Goal: Task Accomplishment & Management: Manage account settings

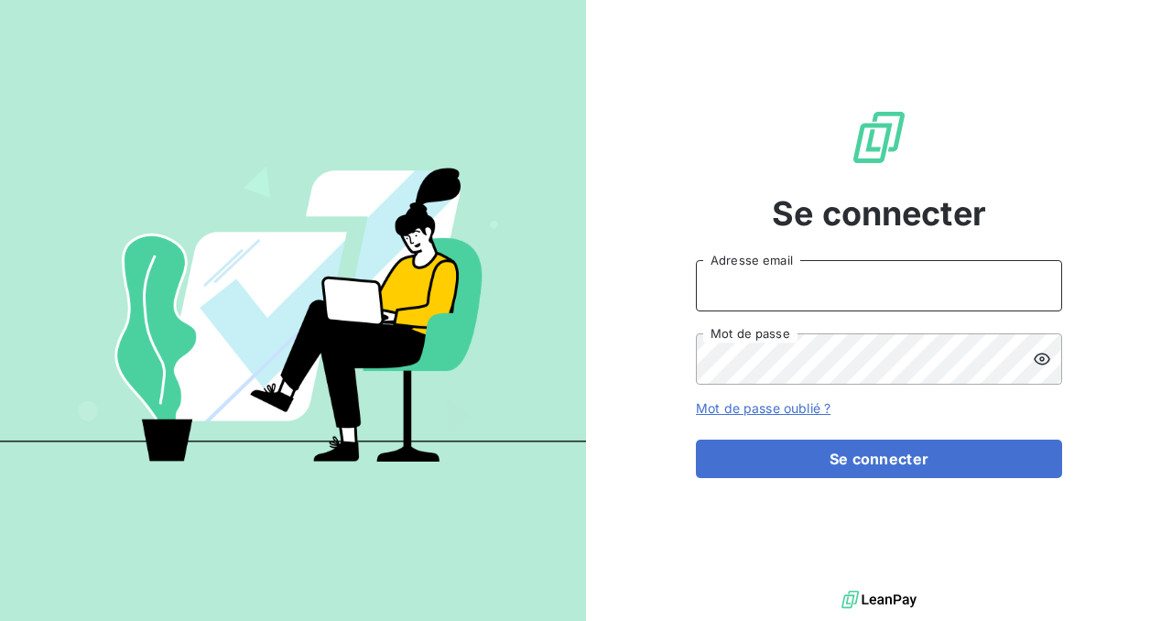
click at [751, 291] on input "Adresse email" at bounding box center [879, 285] width 366 height 51
type input "[PERSON_NAME][EMAIL_ADDRESS][PERSON_NAME][DOMAIN_NAME]"
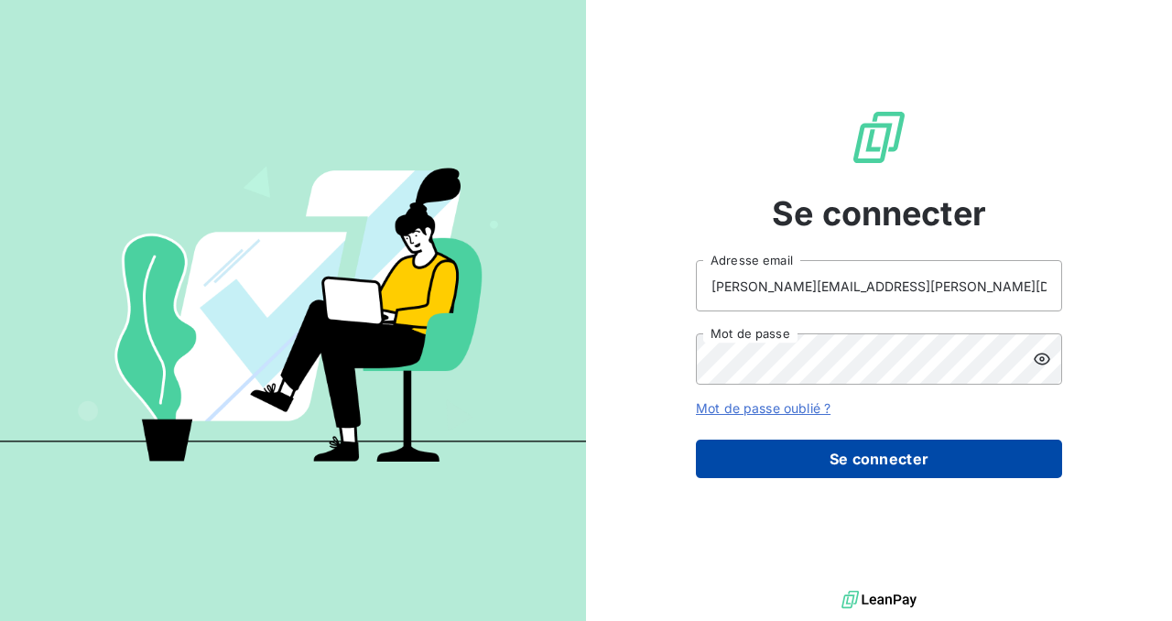
click at [840, 457] on button "Se connecter" at bounding box center [879, 458] width 366 height 38
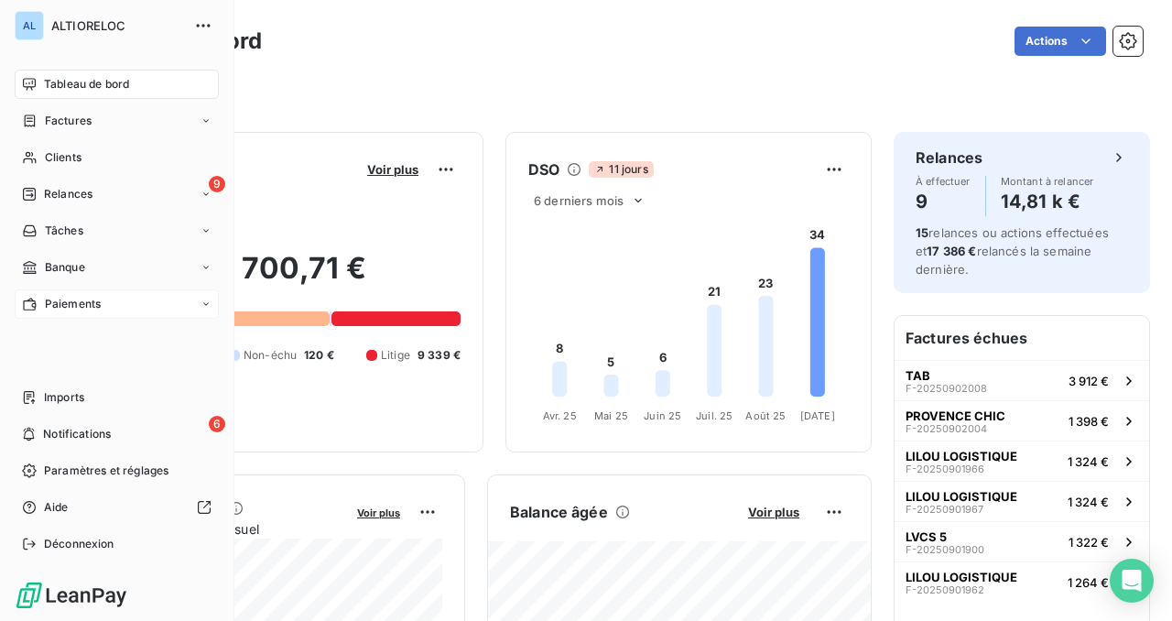
click at [45, 309] on span "Paiements" at bounding box center [73, 304] width 56 height 16
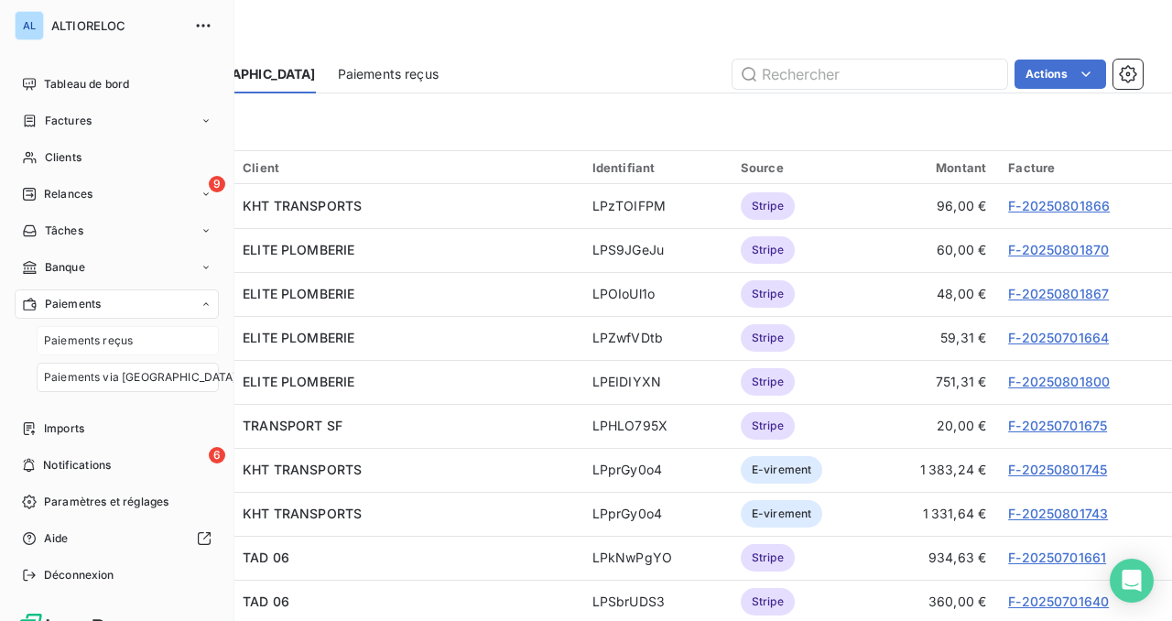
click at [66, 333] on span "Paiements reçus" at bounding box center [88, 340] width 89 height 16
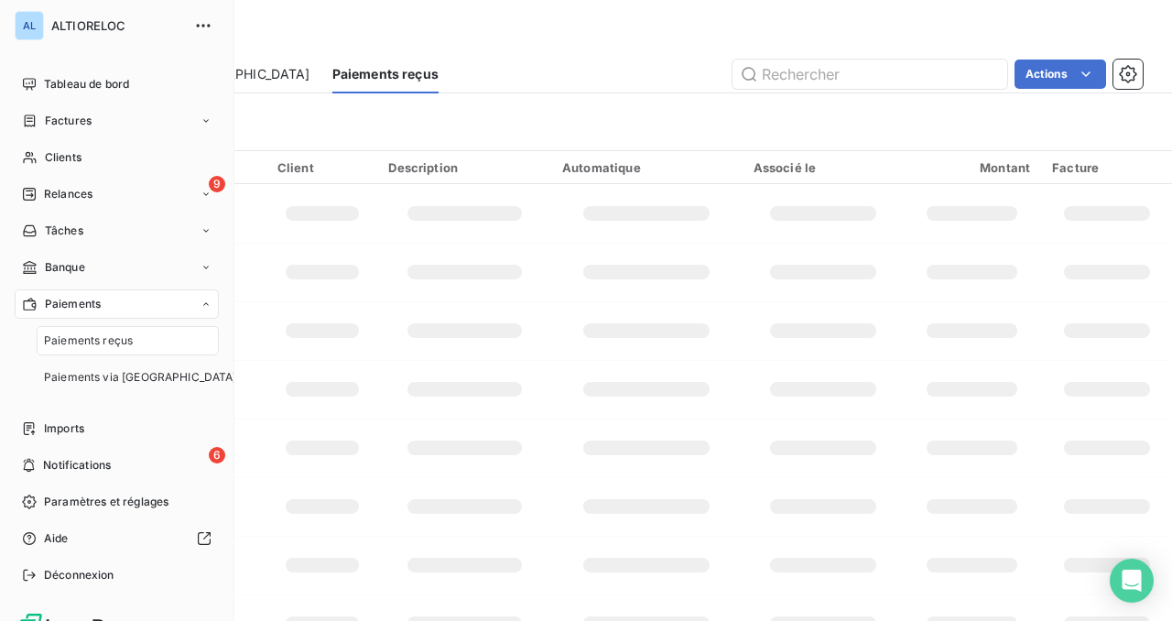
click at [94, 335] on span "Paiements reçus" at bounding box center [88, 340] width 89 height 16
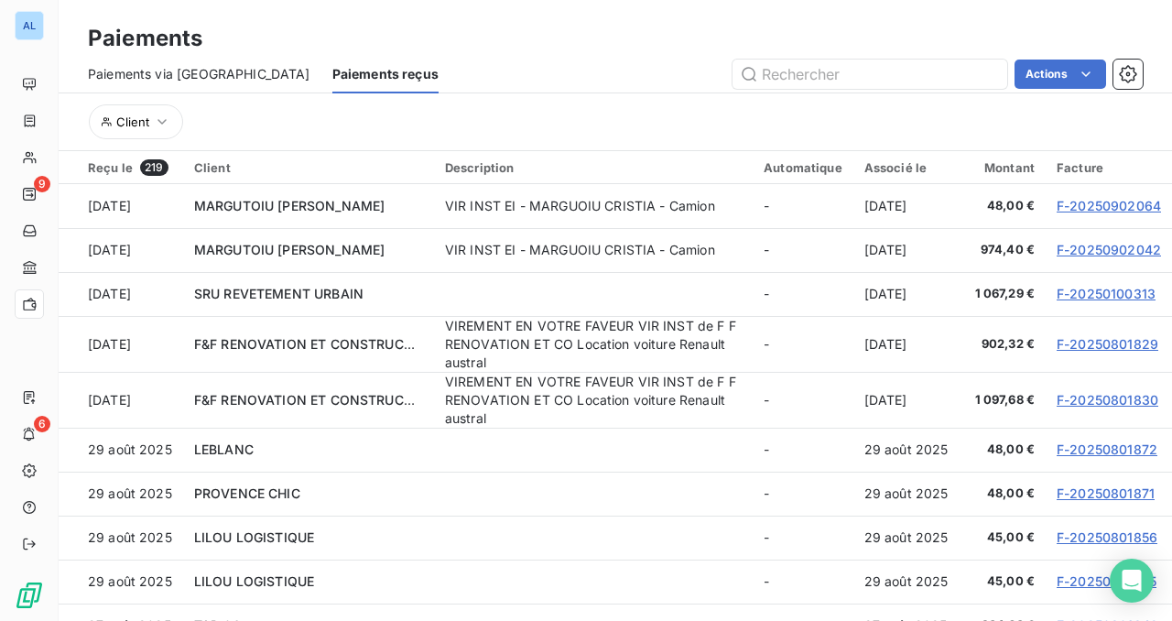
click at [168, 70] on span "Paiements via [GEOGRAPHIC_DATA]" at bounding box center [199, 74] width 222 height 18
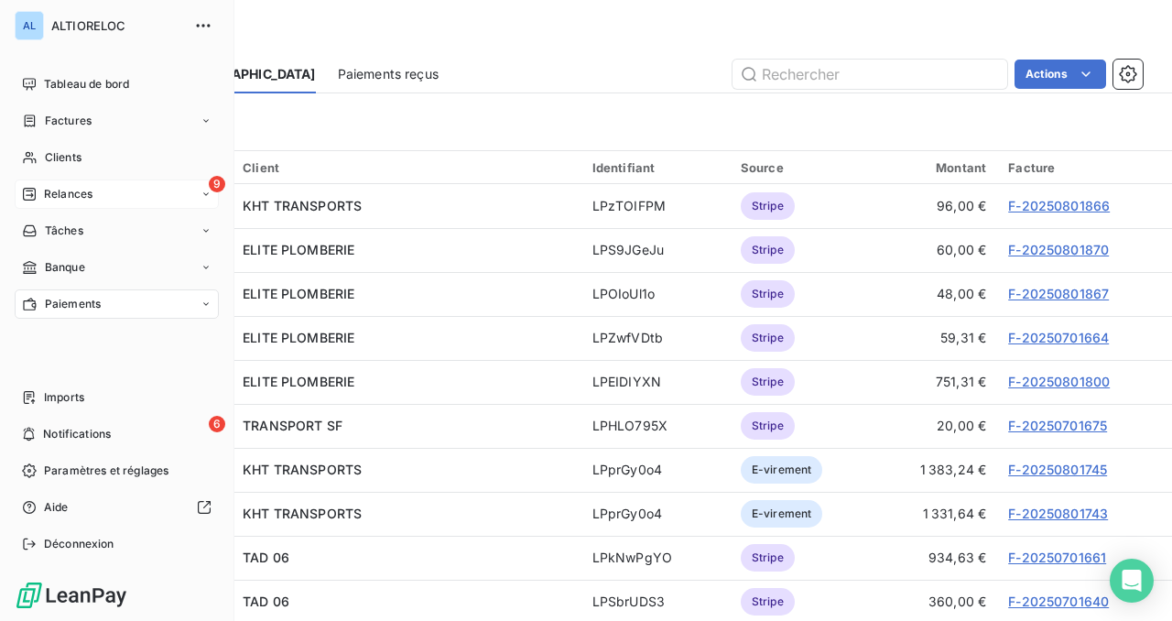
click at [49, 194] on span "Relances" at bounding box center [68, 194] width 49 height 16
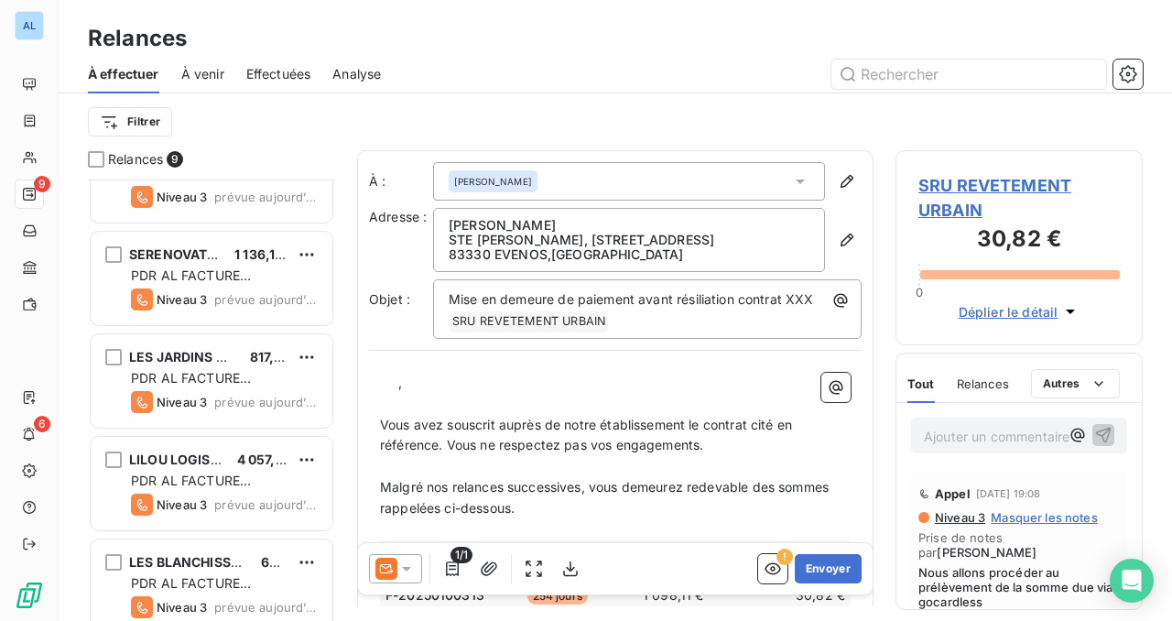
scroll to position [482, 0]
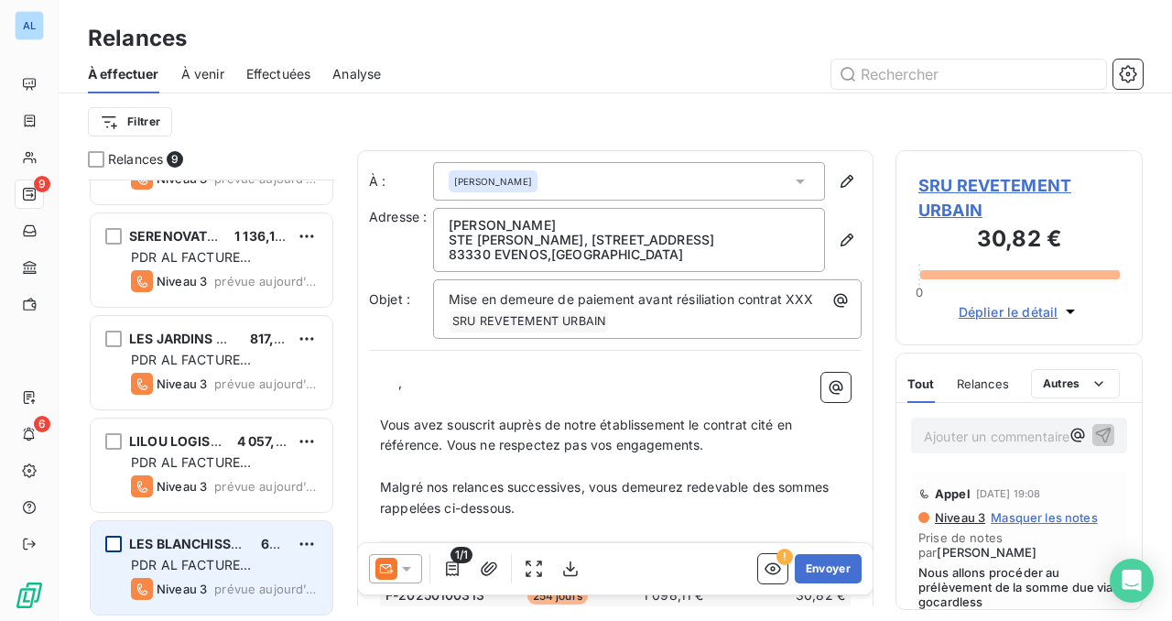
click at [115, 546] on div "grid" at bounding box center [113, 543] width 16 height 16
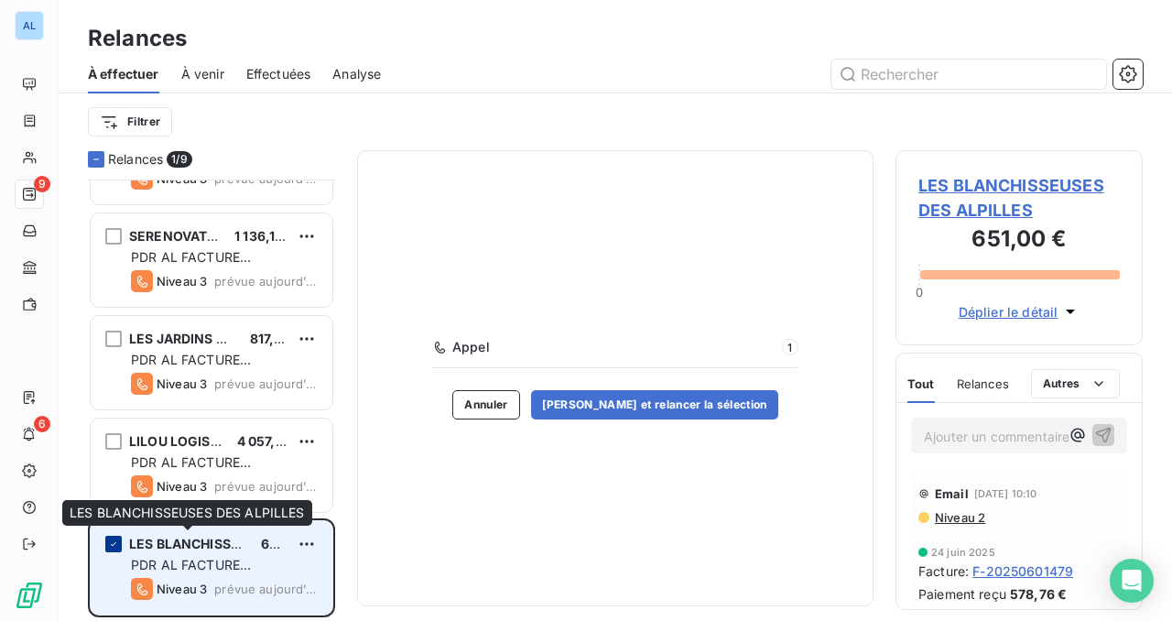
click at [114, 540] on icon "grid" at bounding box center [113, 543] width 11 height 11
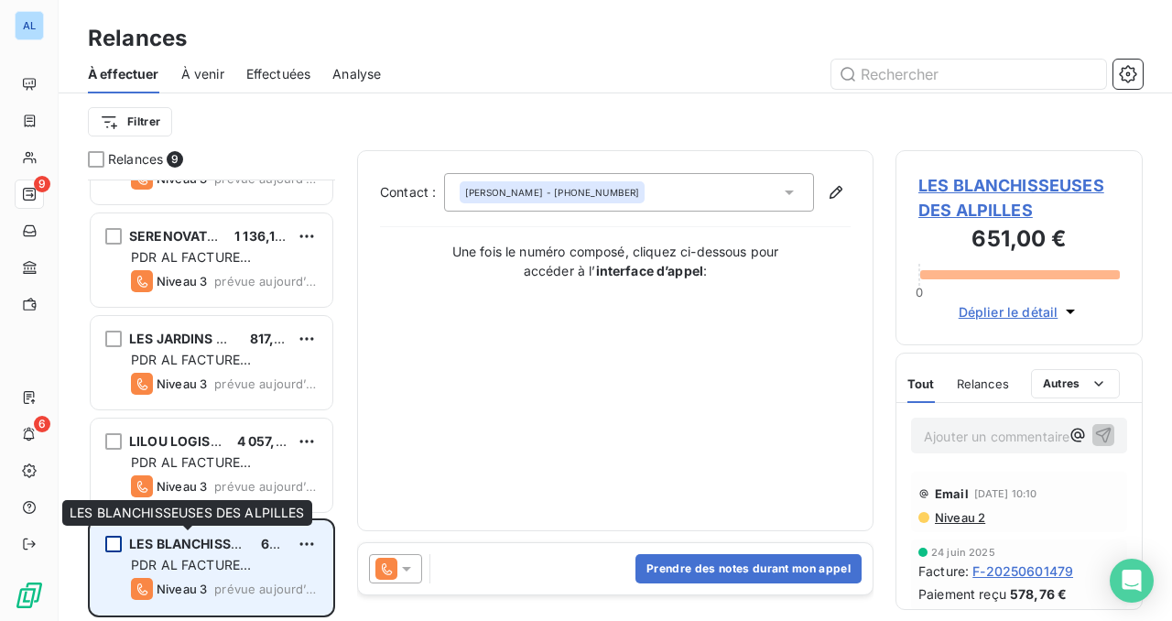
click at [158, 540] on span "LES BLANCHISSEUSES DES ALPILLES" at bounding box center [247, 543] width 237 height 16
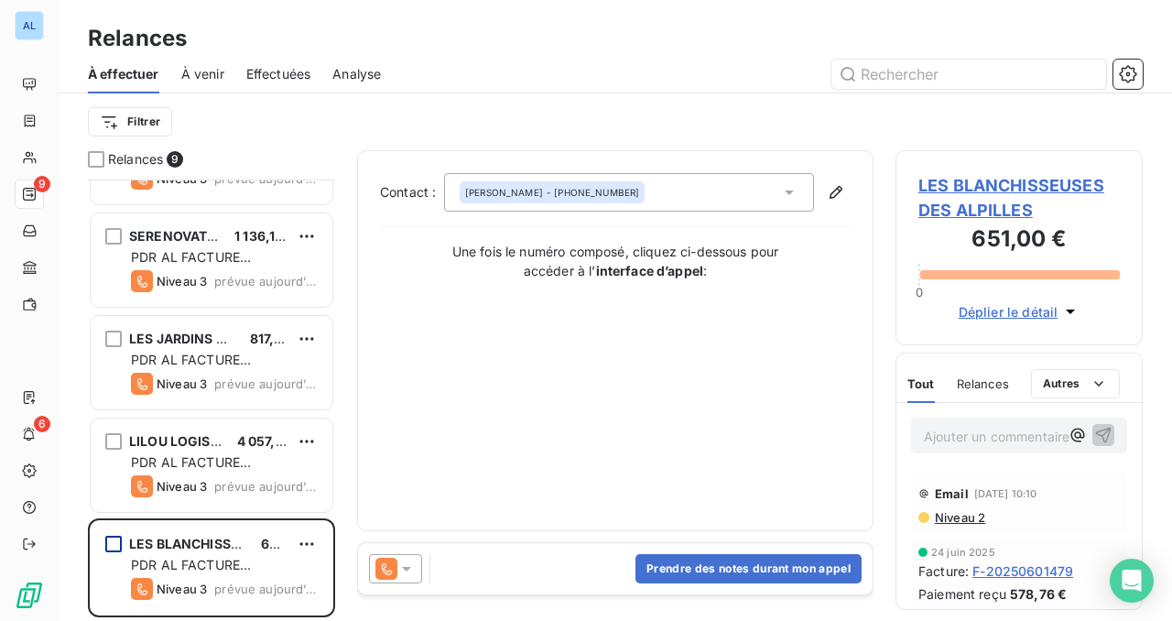
click at [411, 570] on icon at bounding box center [406, 568] width 18 height 18
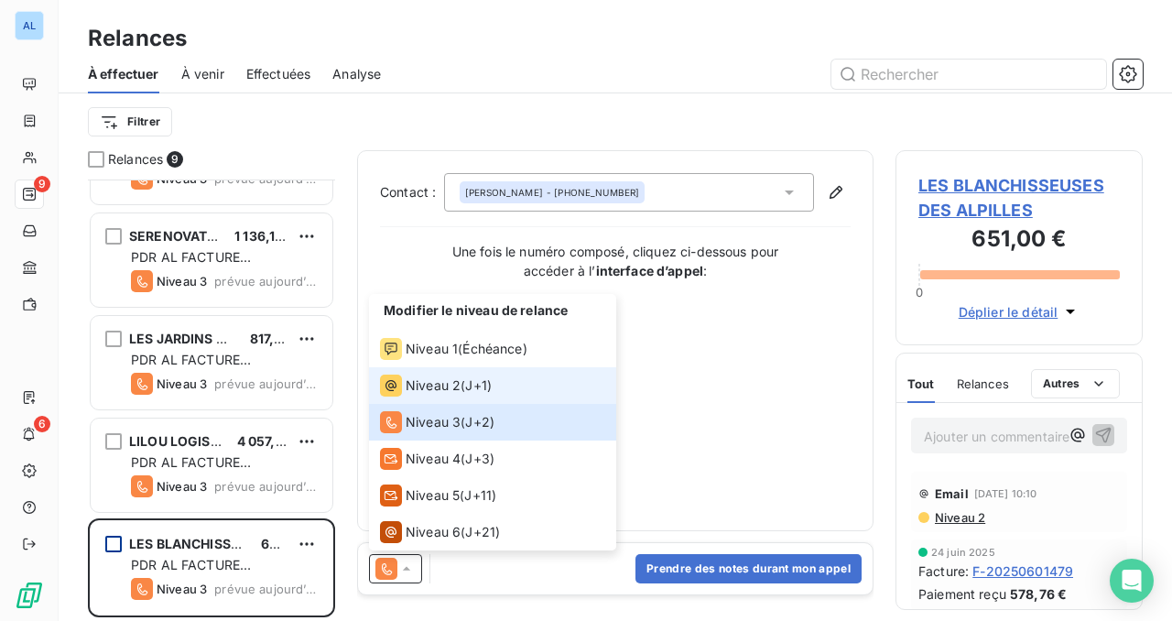
click at [446, 377] on span "Niveau 2" at bounding box center [433, 385] width 55 height 18
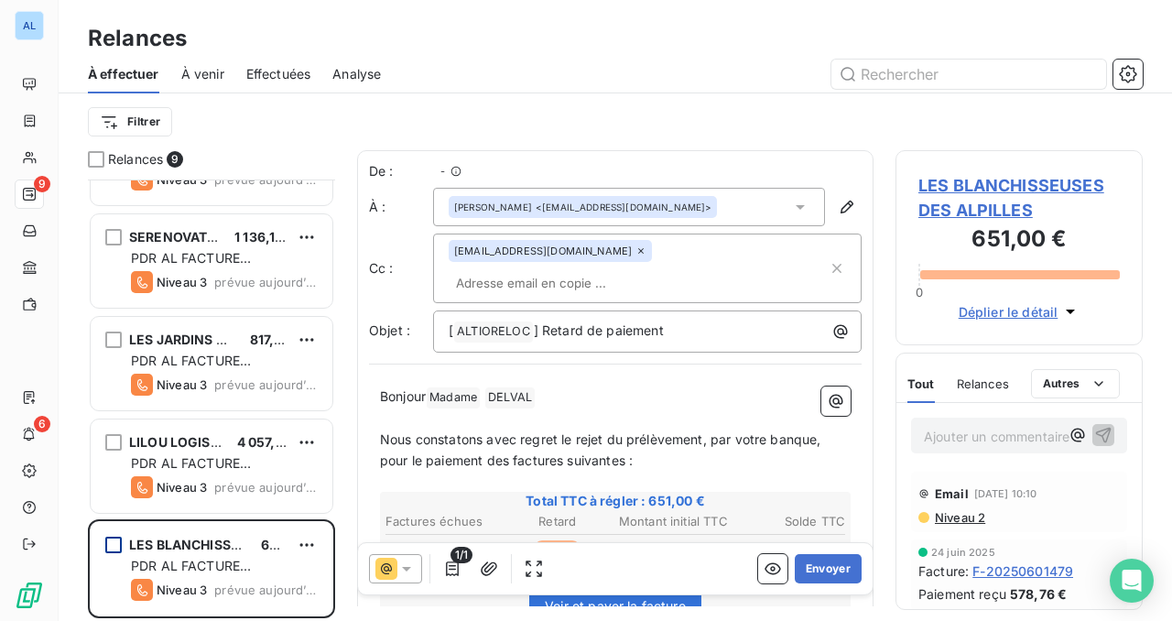
scroll to position [441, 247]
